Goal: Check status: Check status

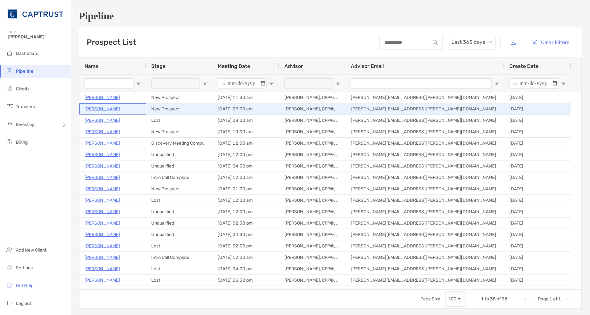
click at [96, 108] on p "[PERSON_NAME]" at bounding box center [102, 109] width 36 height 8
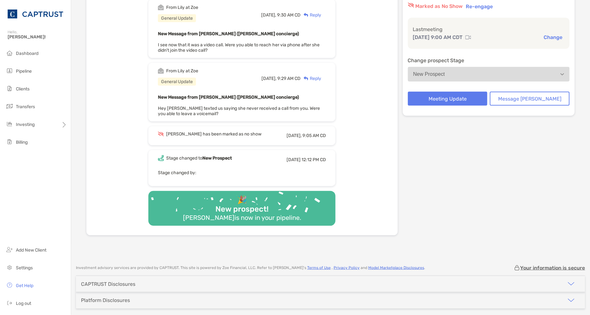
scroll to position [115, 0]
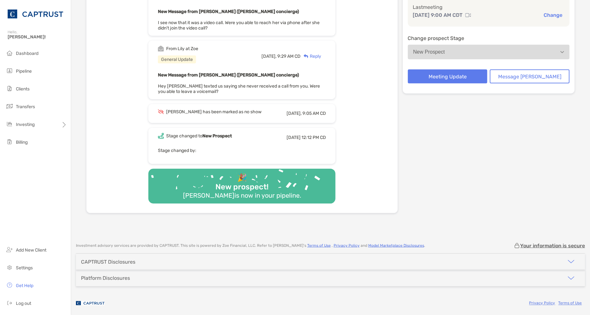
click at [536, 191] on div "Meeting Details Marked as No Show Re-engage Last meeting [DATE] 9:00 AM CDT Cha…" at bounding box center [489, 85] width 172 height 256
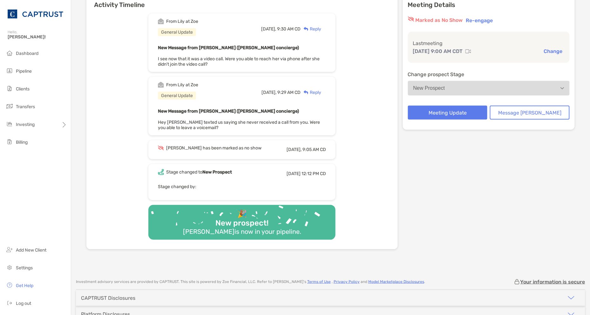
scroll to position [0, 0]
